Goal: Information Seeking & Learning: Find specific fact

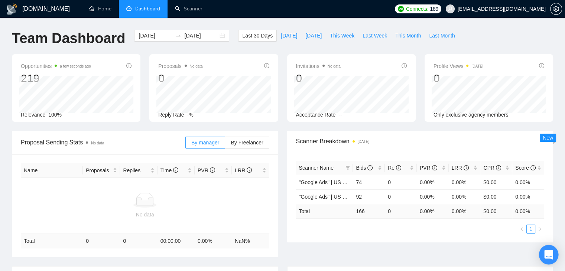
click at [551, 259] on div "Open Intercom Messenger" at bounding box center [549, 255] width 20 height 20
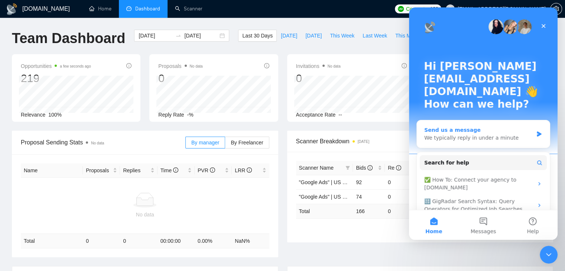
click at [466, 134] on div "We typically reply in under a minute" at bounding box center [478, 138] width 109 height 8
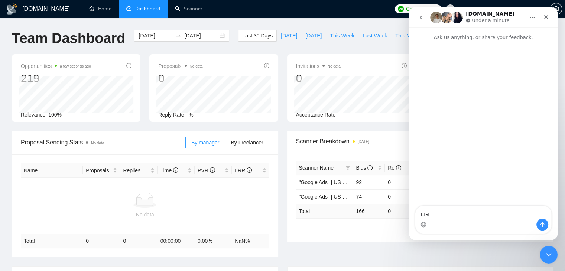
type textarea "ш"
type textarea "i"
click at [421, 18] on icon "go back" at bounding box center [421, 17] width 6 height 6
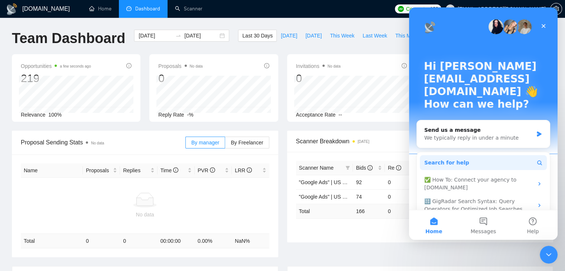
click at [453, 159] on span "Search for help" at bounding box center [446, 163] width 45 height 8
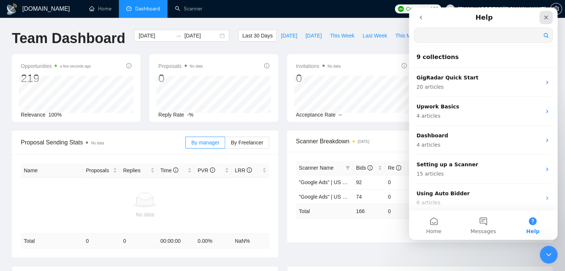
click at [545, 18] on icon "Close" at bounding box center [546, 17] width 6 height 6
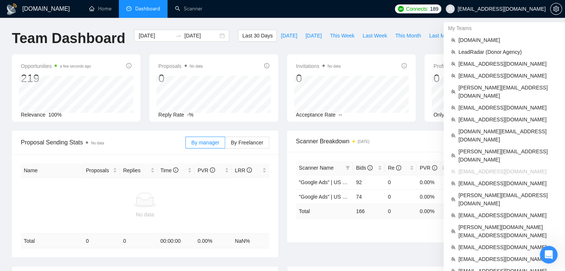
click at [535, 9] on span "[EMAIL_ADDRESS][DOMAIN_NAME]" at bounding box center [501, 9] width 88 height 0
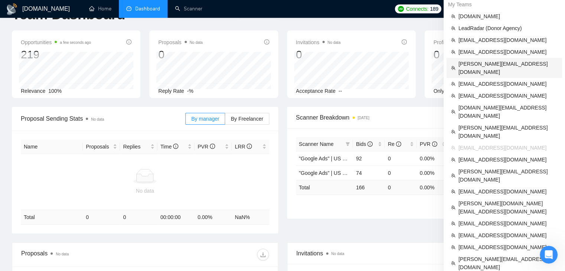
scroll to position [37, 0]
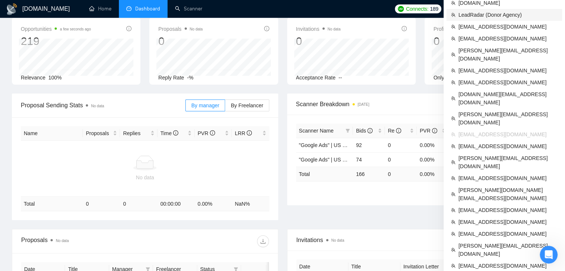
click at [477, 16] on span "LeadRadar (Donor Agency)" at bounding box center [507, 15] width 99 height 8
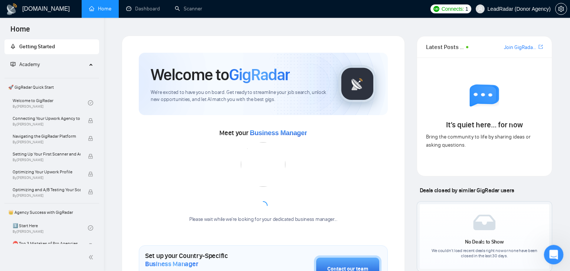
click at [552, 255] on icon "Open Intercom Messenger" at bounding box center [552, 254] width 5 height 6
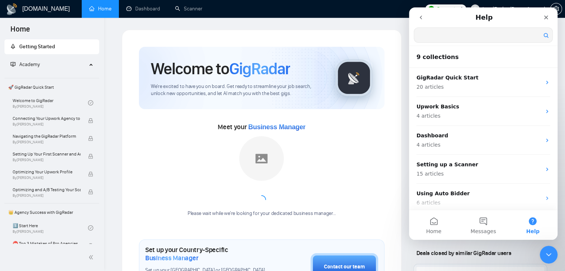
click at [431, 36] on input "Search for help" at bounding box center [483, 35] width 138 height 14
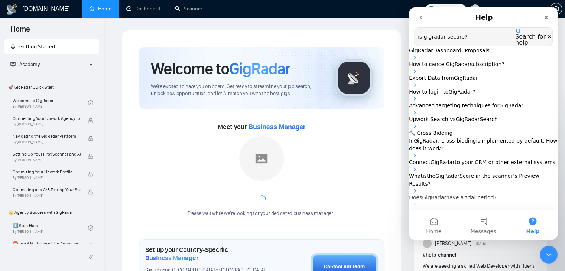
drag, startPoint x: 443, startPoint y: 38, endPoint x: 801, endPoint y: 57, distance: 358.8
click html "Help is gigradar secure? Search for help GigRadar Dashboard: Proposals How to c…"
click at [438, 36] on input "secure?" at bounding box center [466, 37] width 105 height 14
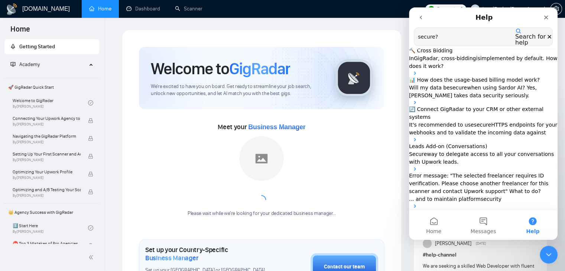
type input "secure"
